Goal: Navigation & Orientation: Find specific page/section

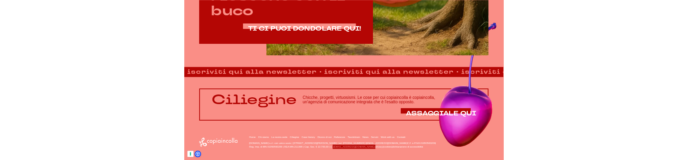
scroll to position [604, 0]
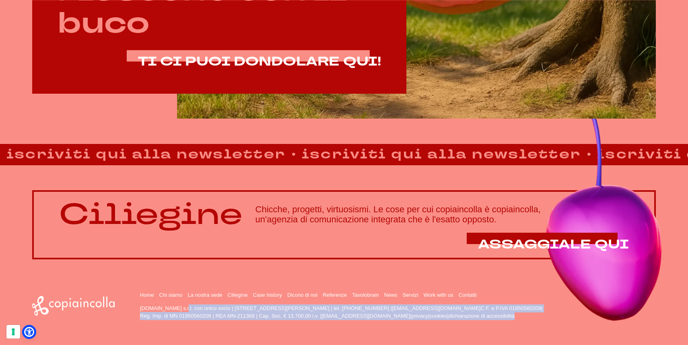
drag, startPoint x: 139, startPoint y: 308, endPoint x: 509, endPoint y: 316, distance: 370.2
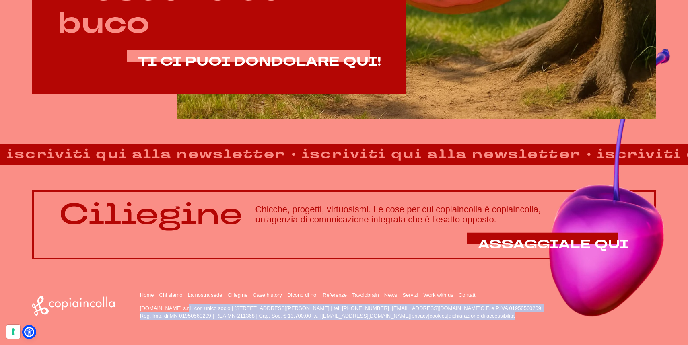
click at [509, 316] on div "Home Chi siamo La nostra sede Ciliegine Case history" at bounding box center [344, 306] width 624 height 29
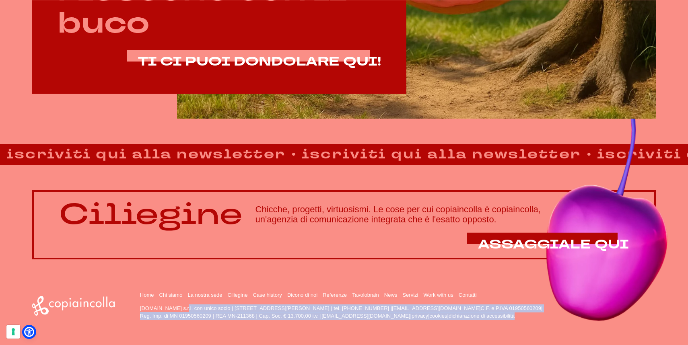
copy p "copiaincolla.com s.r.l. con unico socio | via Bachelet, 12 | 46051 San Giorgio …"
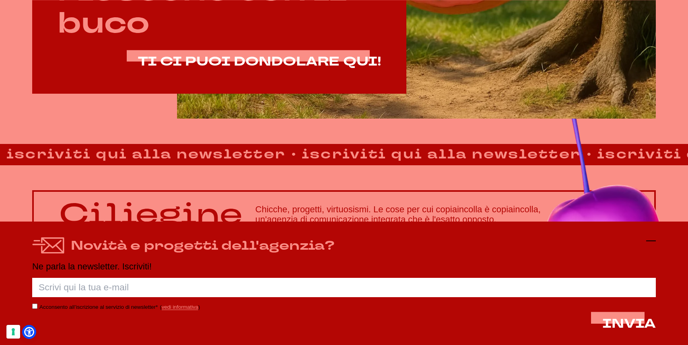
click at [654, 237] on icon at bounding box center [651, 241] width 10 height 10
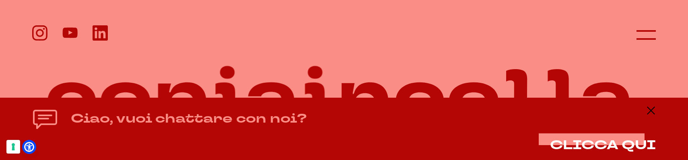
scroll to position [0, 0]
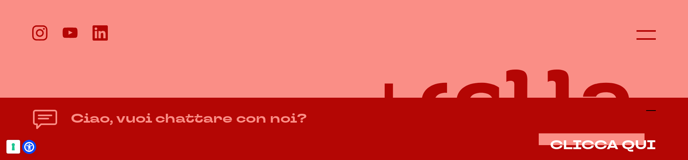
click at [648, 112] on icon at bounding box center [651, 111] width 10 height 10
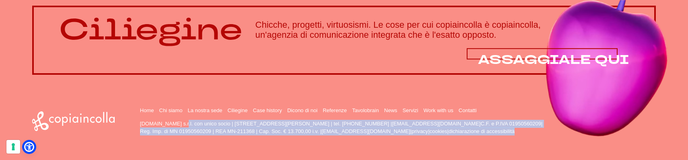
scroll to position [789, 0]
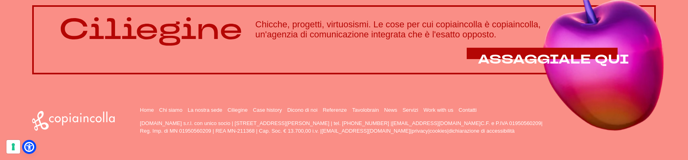
click at [125, 132] on div "Home Chi siamo La nostra sede Ciliegine Case history" at bounding box center [344, 121] width 624 height 29
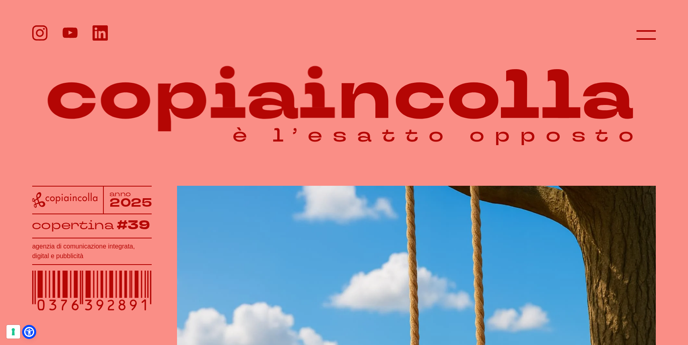
scroll to position [0, 0]
click at [647, 32] on icon at bounding box center [645, 34] width 19 height 19
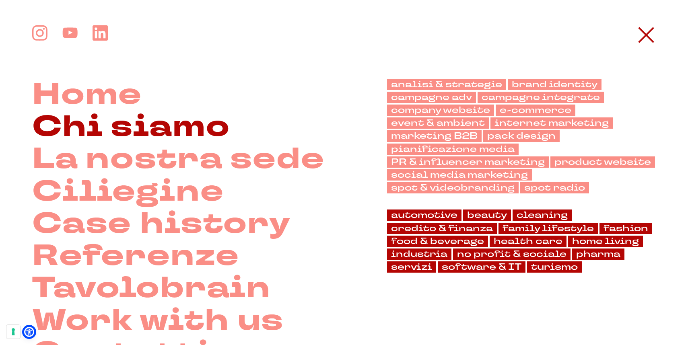
click at [172, 128] on link "Chi siamo" at bounding box center [131, 127] width 198 height 32
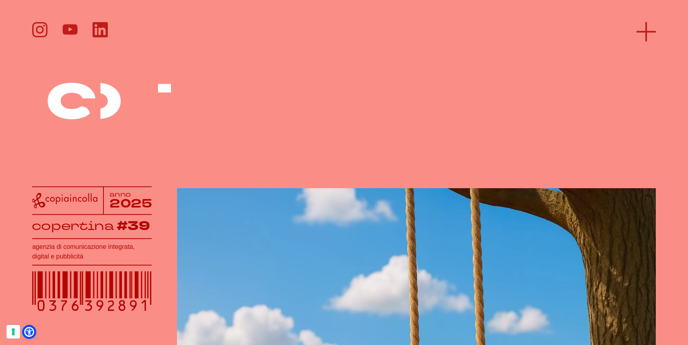
click at [642, 31] on icon at bounding box center [645, 31] width 19 height 19
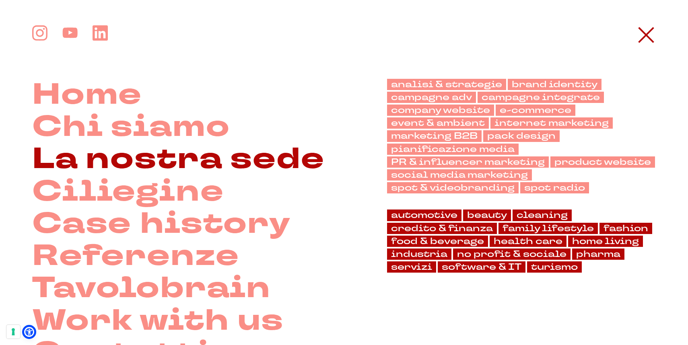
click at [136, 164] on link "La nostra sede" at bounding box center [178, 159] width 292 height 32
